Goal: Use online tool/utility: Utilize a website feature to perform a specific function

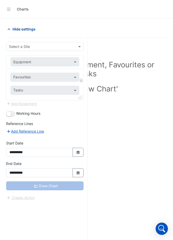
click at [20, 28] on span "Hide settings" at bounding box center [24, 28] width 23 height 5
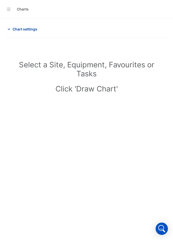
click at [20, 28] on span "Chart settings" at bounding box center [25, 28] width 25 height 5
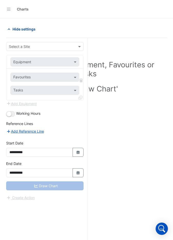
click at [20, 28] on span "Hide settings" at bounding box center [24, 28] width 23 height 5
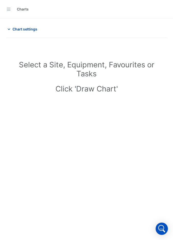
click at [20, 28] on span "Chart settings" at bounding box center [25, 28] width 25 height 5
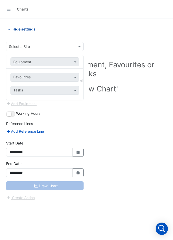
click at [29, 27] on span "Hide settings" at bounding box center [24, 28] width 23 height 5
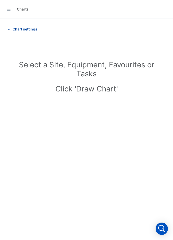
click at [29, 27] on span "Chart settings" at bounding box center [25, 28] width 25 height 5
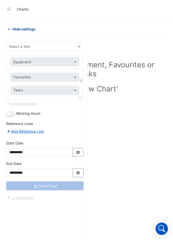
click at [30, 31] on span "Hide settings" at bounding box center [24, 28] width 23 height 5
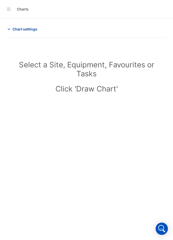
click at [30, 31] on span "Chart settings" at bounding box center [25, 28] width 25 height 5
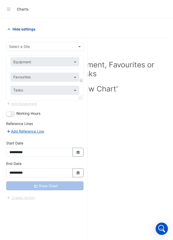
click at [30, 31] on span "Hide settings" at bounding box center [24, 28] width 23 height 5
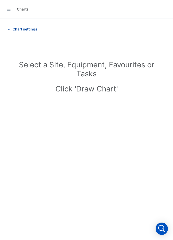
click at [30, 31] on span "Chart settings" at bounding box center [25, 28] width 25 height 5
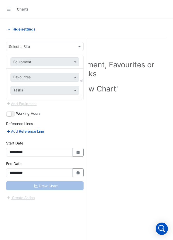
click at [30, 31] on span "Hide settings" at bounding box center [24, 28] width 23 height 5
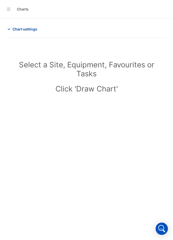
click at [30, 31] on span "Chart settings" at bounding box center [25, 28] width 25 height 5
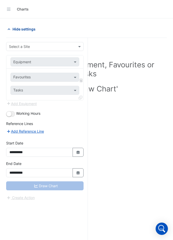
click at [30, 31] on span "Hide settings" at bounding box center [24, 28] width 23 height 5
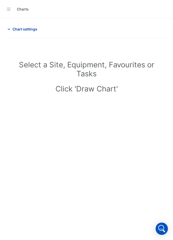
click at [30, 31] on span "Chart settings" at bounding box center [25, 28] width 25 height 5
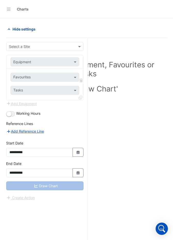
click at [26, 28] on span "Hide settings" at bounding box center [24, 28] width 23 height 5
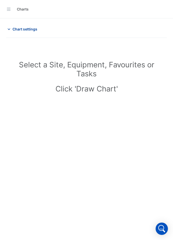
click at [26, 28] on span "Chart settings" at bounding box center [25, 28] width 25 height 5
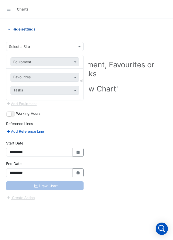
click at [26, 28] on span "Hide settings" at bounding box center [24, 28] width 23 height 5
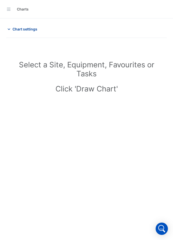
click at [26, 28] on span "Chart settings" at bounding box center [25, 28] width 25 height 5
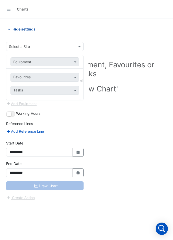
click at [26, 33] on button "Hide settings" at bounding box center [22, 29] width 33 height 9
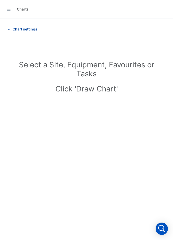
click at [26, 33] on button "Chart settings" at bounding box center [23, 29] width 35 height 9
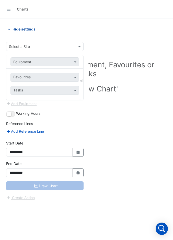
click at [19, 27] on span "Hide settings" at bounding box center [24, 28] width 23 height 5
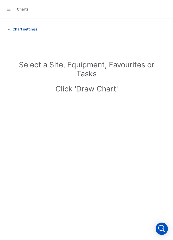
click at [19, 27] on span "Chart settings" at bounding box center [25, 28] width 25 height 5
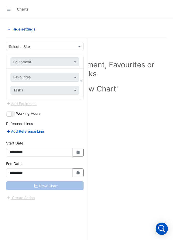
click at [19, 27] on span "Hide settings" at bounding box center [24, 28] width 23 height 5
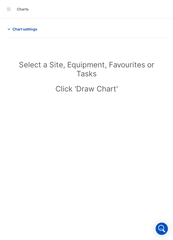
click at [19, 27] on span "Chart settings" at bounding box center [25, 28] width 25 height 5
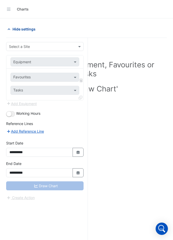
click at [19, 27] on span "Hide settings" at bounding box center [24, 28] width 23 height 5
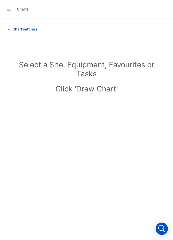
click at [19, 27] on span "Chart settings" at bounding box center [25, 28] width 25 height 5
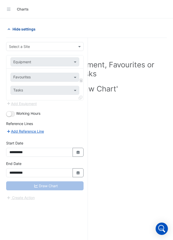
click at [19, 27] on span "Hide settings" at bounding box center [24, 28] width 23 height 5
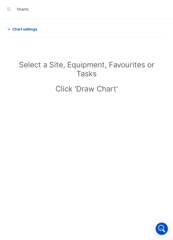
click at [26, 26] on button "Chart settings" at bounding box center [23, 29] width 35 height 9
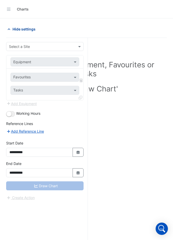
click at [25, 27] on span "Hide settings" at bounding box center [24, 28] width 23 height 5
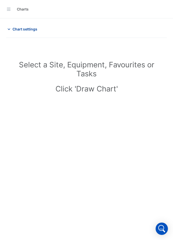
click at [25, 27] on span "Chart settings" at bounding box center [25, 28] width 25 height 5
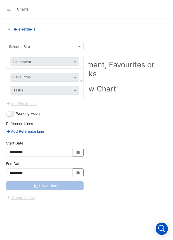
click at [25, 27] on span "Hide settings" at bounding box center [24, 28] width 23 height 5
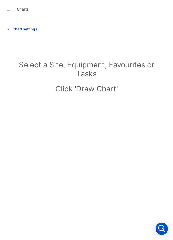
click at [25, 27] on span "Chart settings" at bounding box center [25, 28] width 25 height 5
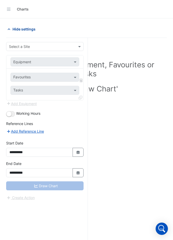
click at [25, 27] on span "Hide settings" at bounding box center [24, 28] width 23 height 5
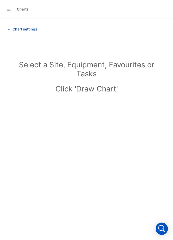
click at [25, 27] on span "Chart settings" at bounding box center [25, 28] width 25 height 5
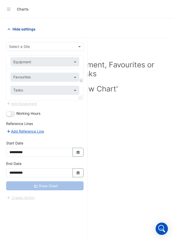
click at [24, 29] on span "Hide settings" at bounding box center [24, 28] width 23 height 5
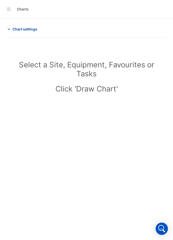
click at [24, 29] on span "Chart settings" at bounding box center [25, 28] width 25 height 5
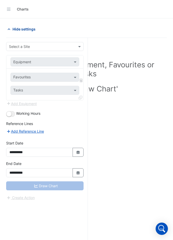
click at [24, 29] on span "Hide settings" at bounding box center [24, 28] width 23 height 5
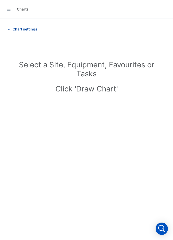
click at [24, 29] on span "Chart settings" at bounding box center [25, 28] width 25 height 5
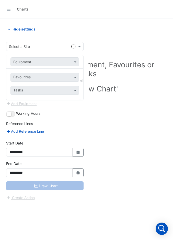
click at [25, 29] on span "Hide settings" at bounding box center [24, 28] width 23 height 5
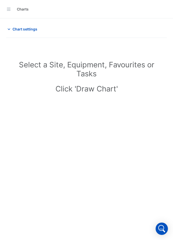
click at [25, 29] on span "Chart settings" at bounding box center [25, 28] width 25 height 5
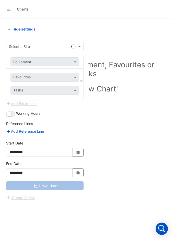
click at [25, 29] on span "Hide settings" at bounding box center [24, 28] width 23 height 5
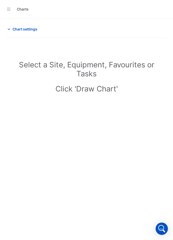
click at [25, 29] on span "Chart settings" at bounding box center [25, 28] width 25 height 5
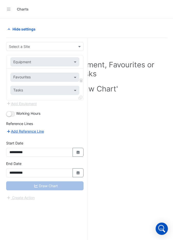
click at [25, 29] on span "Hide settings" at bounding box center [24, 28] width 23 height 5
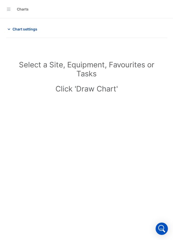
click at [17, 28] on span "Chart settings" at bounding box center [25, 28] width 25 height 5
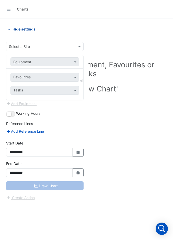
click at [17, 28] on span "Hide settings" at bounding box center [24, 28] width 23 height 5
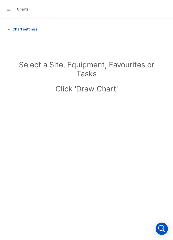
click at [17, 28] on span "Chart settings" at bounding box center [25, 28] width 25 height 5
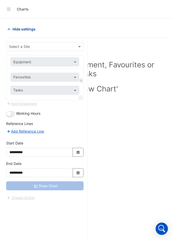
click at [17, 28] on span "Hide settings" at bounding box center [24, 28] width 23 height 5
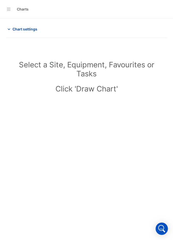
click at [17, 28] on span "Chart settings" at bounding box center [25, 28] width 25 height 5
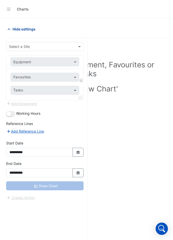
click at [17, 28] on span "Hide settings" at bounding box center [24, 28] width 23 height 5
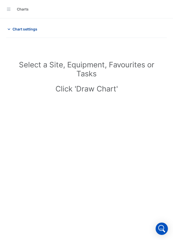
click at [17, 28] on span "Chart settings" at bounding box center [25, 28] width 25 height 5
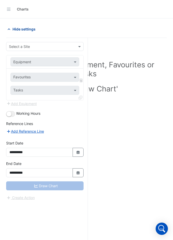
click at [17, 28] on span "Hide settings" at bounding box center [24, 28] width 23 height 5
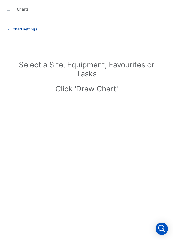
click at [17, 28] on span "Chart settings" at bounding box center [25, 28] width 25 height 5
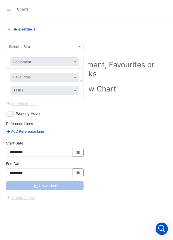
click at [17, 28] on span "Hide settings" at bounding box center [24, 28] width 23 height 5
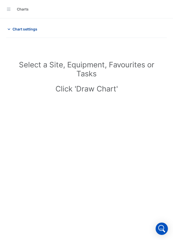
click at [17, 28] on span "Chart settings" at bounding box center [25, 28] width 25 height 5
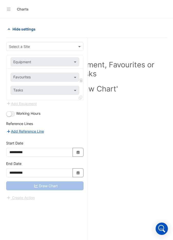
click at [17, 28] on span "Hide settings" at bounding box center [24, 28] width 23 height 5
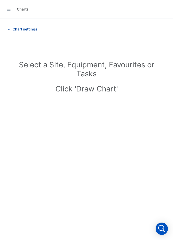
click at [17, 28] on span "Chart settings" at bounding box center [25, 28] width 25 height 5
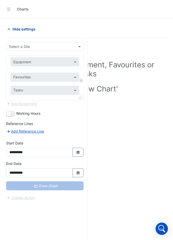
click at [17, 28] on span "Hide settings" at bounding box center [24, 28] width 23 height 5
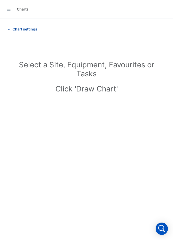
click at [17, 28] on span "Chart settings" at bounding box center [25, 28] width 25 height 5
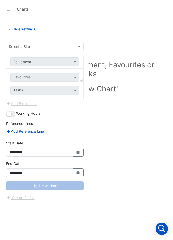
click at [30, 49] on div "Select a Site" at bounding box center [45, 46] width 78 height 9
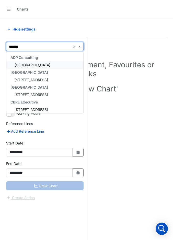
type input "********"
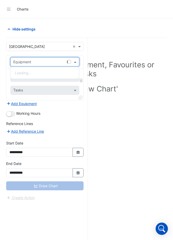
click at [41, 65] on div "Equipment" at bounding box center [44, 61] width 69 height 9
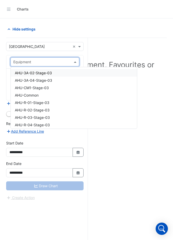
click at [40, 70] on div "AHU-3A-02-Stage-03" at bounding box center [74, 72] width 126 height 7
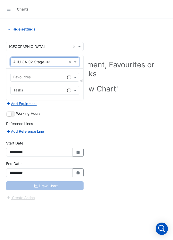
click at [38, 76] on input "text" at bounding box center [39, 77] width 52 height 5
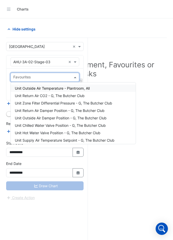
click at [33, 87] on span "Unit Outside Air Temperature - Plantroom, All" at bounding box center [52, 88] width 75 height 4
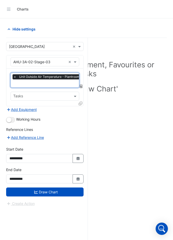
click at [31, 87] on div at bounding box center [50, 84] width 75 height 7
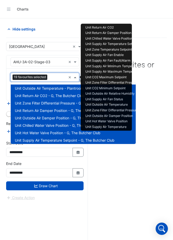
scroll to position [61, 0]
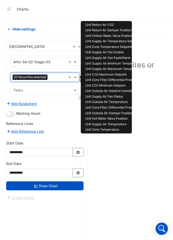
click at [107, 137] on div "Select a Site, Equipment, Favourites or Tasks Click 'Draw Chart'" at bounding box center [86, 148] width 161 height 221
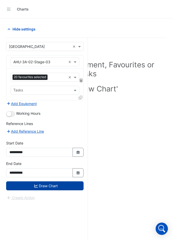
click at [53, 187] on button "Draw Chart" at bounding box center [45, 185] width 78 height 9
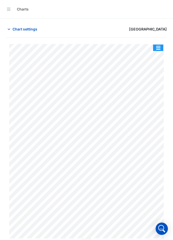
click at [159, 48] on button "button" at bounding box center [158, 48] width 10 height 6
click at [26, 28] on span "Chart settings" at bounding box center [25, 28] width 25 height 5
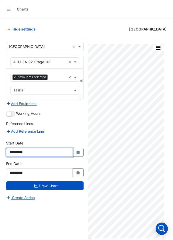
click at [18, 152] on input "**********" at bounding box center [39, 152] width 67 height 9
type input "**********"
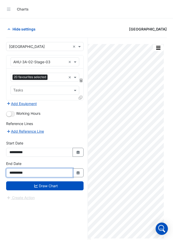
click at [15, 173] on input "**********" at bounding box center [39, 172] width 67 height 9
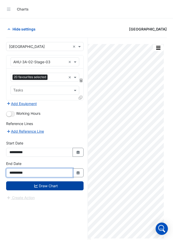
type input "**********"
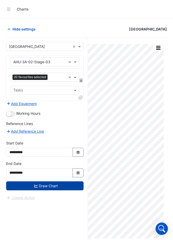
click at [54, 186] on button "Draw Chart" at bounding box center [45, 185] width 78 height 9
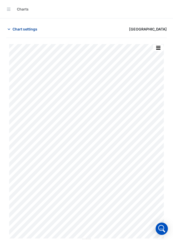
click at [31, 32] on button "Chart settings" at bounding box center [23, 29] width 35 height 9
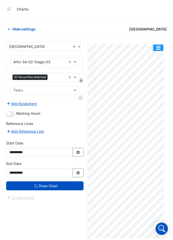
click at [157, 49] on button "button" at bounding box center [158, 48] width 10 height 6
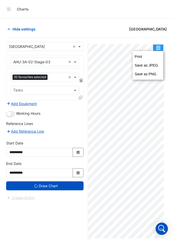
click at [129, 28] on span "[GEOGRAPHIC_DATA]" at bounding box center [148, 28] width 38 height 5
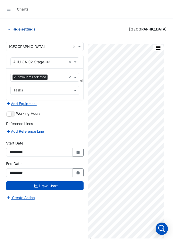
click at [26, 30] on span "Hide settings" at bounding box center [24, 28] width 23 height 5
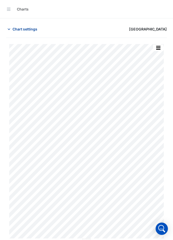
click at [26, 30] on span "Chart settings" at bounding box center [25, 28] width 25 height 5
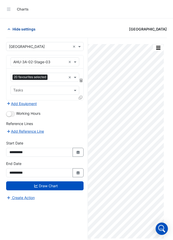
click at [26, 30] on span "Hide settings" at bounding box center [24, 28] width 23 height 5
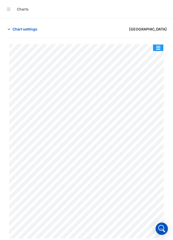
click at [161, 48] on button "button" at bounding box center [158, 48] width 10 height 6
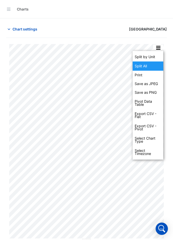
click at [149, 66] on div "Split All" at bounding box center [148, 65] width 31 height 9
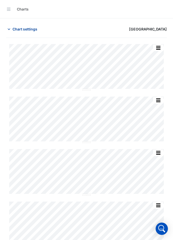
click at [32, 28] on span "Chart settings" at bounding box center [25, 28] width 25 height 5
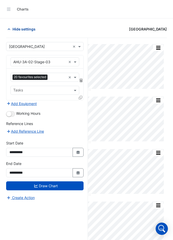
click at [32, 28] on span "Hide settings" at bounding box center [24, 28] width 23 height 5
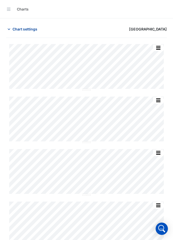
click at [32, 28] on span "Chart settings" at bounding box center [25, 28] width 25 height 5
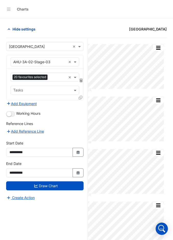
click at [32, 28] on span "Hide settings" at bounding box center [24, 28] width 23 height 5
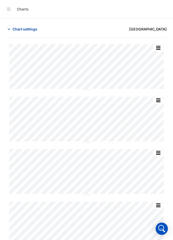
click at [32, 28] on span "Chart settings" at bounding box center [25, 28] width 25 height 5
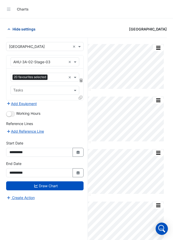
click at [26, 31] on span "Hide settings" at bounding box center [24, 28] width 23 height 5
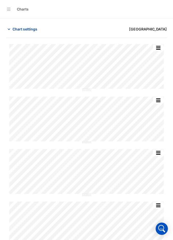
click at [26, 31] on span "Chart settings" at bounding box center [25, 28] width 25 height 5
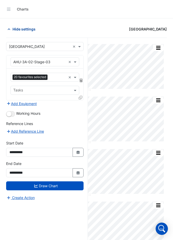
click at [26, 31] on span "Hide settings" at bounding box center [24, 28] width 23 height 5
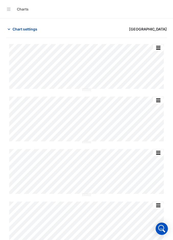
click at [26, 31] on span "Chart settings" at bounding box center [25, 28] width 25 height 5
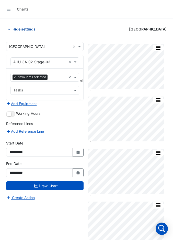
click at [26, 31] on span "Hide settings" at bounding box center [24, 28] width 23 height 5
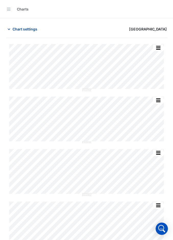
click at [26, 31] on span "Chart settings" at bounding box center [25, 28] width 25 height 5
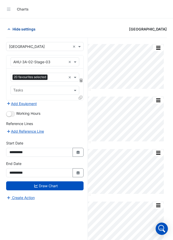
click at [26, 31] on span "Hide settings" at bounding box center [24, 28] width 23 height 5
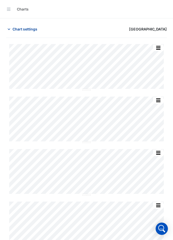
click at [26, 31] on span "Chart settings" at bounding box center [25, 28] width 25 height 5
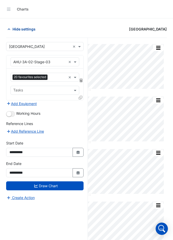
click at [26, 31] on span "Hide settings" at bounding box center [24, 28] width 23 height 5
